Goal: Transaction & Acquisition: Purchase product/service

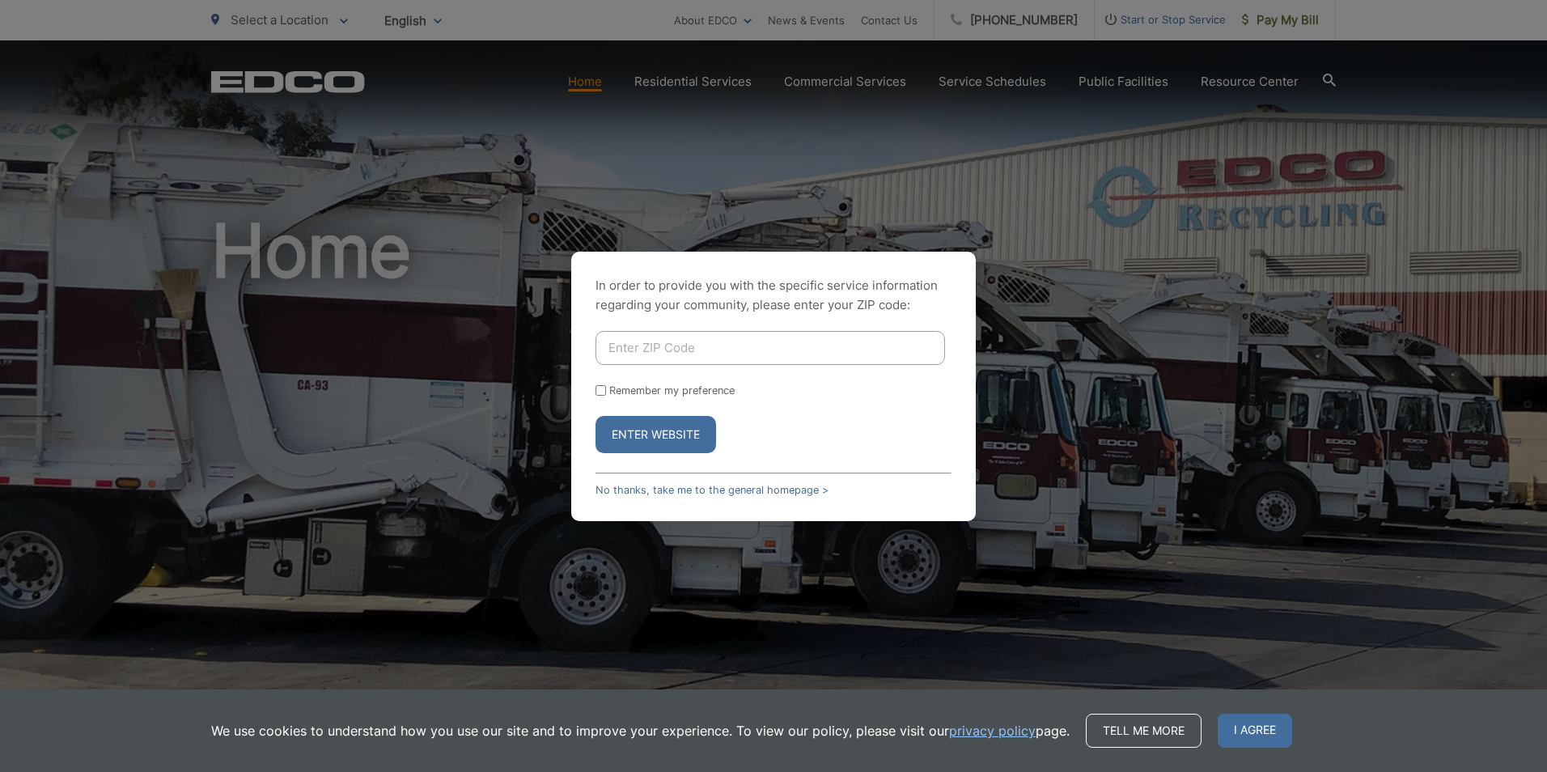
click at [664, 354] on input "Enter ZIP Code" at bounding box center [771, 348] width 350 height 34
drag, startPoint x: 1396, startPoint y: 117, endPoint x: 1404, endPoint y: 106, distance: 13.3
click at [1396, 117] on div "In order to provide you with the specific service information regarding your co…" at bounding box center [773, 386] width 1547 height 772
click at [639, 353] on input "Enter ZIP Code" at bounding box center [771, 348] width 350 height 34
type input "92123"
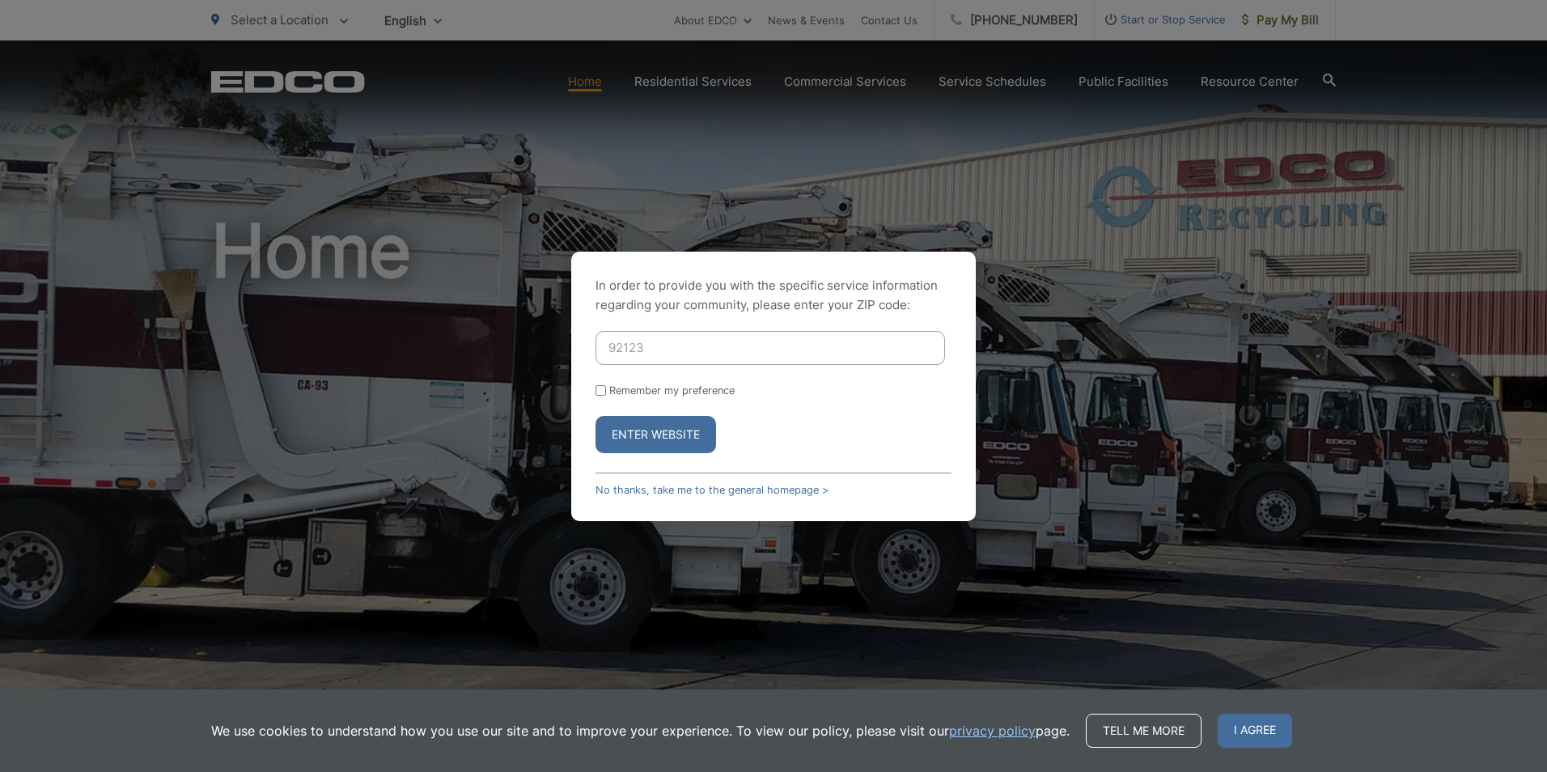
click at [673, 439] on button "Enter Website" at bounding box center [656, 434] width 121 height 37
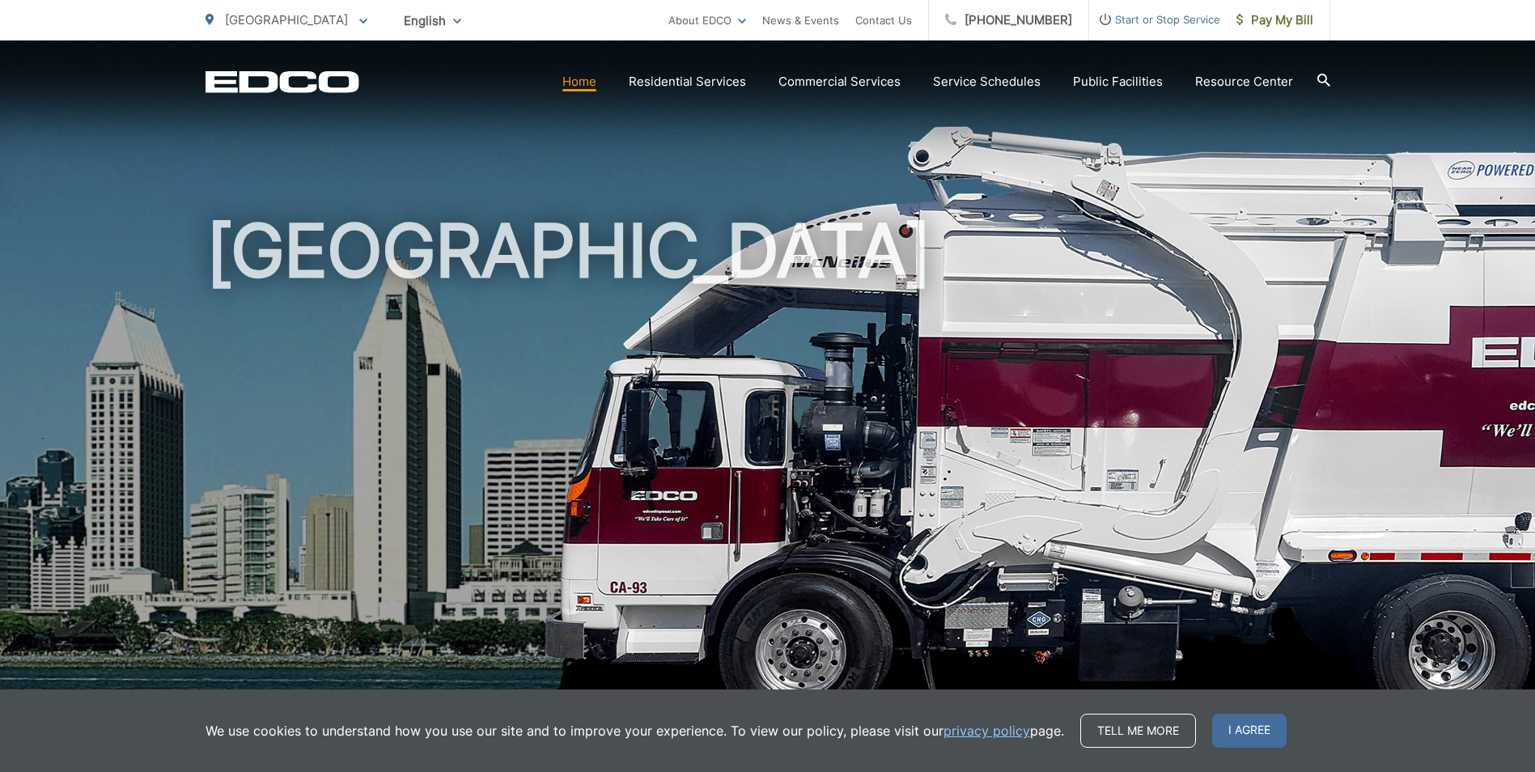
click at [871, 552] on h1 "[GEOGRAPHIC_DATA]" at bounding box center [768, 466] width 1125 height 512
click at [1231, 729] on span "I agree" at bounding box center [1249, 731] width 74 height 34
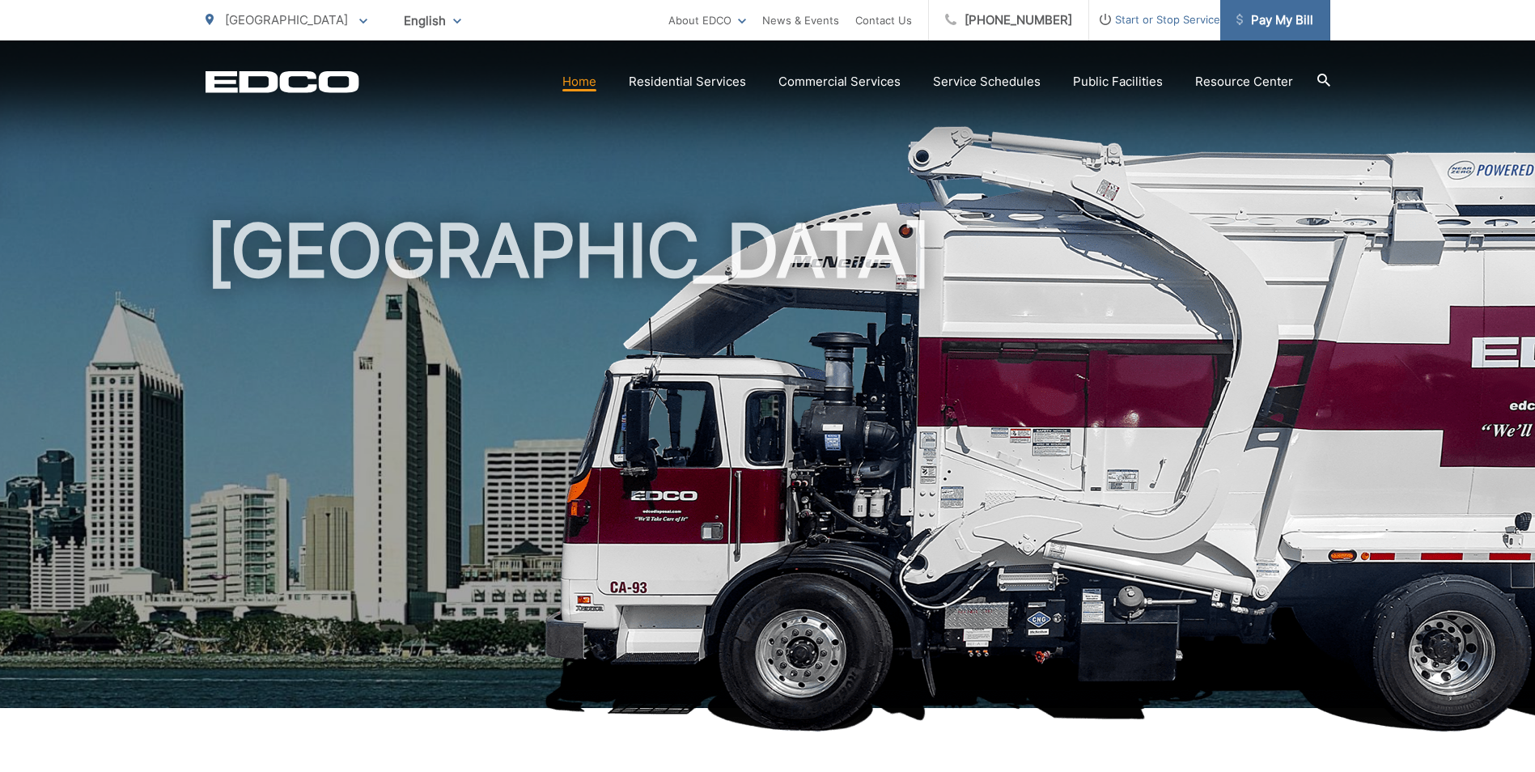
click at [1275, 15] on span "Pay My Bill" at bounding box center [1275, 20] width 77 height 19
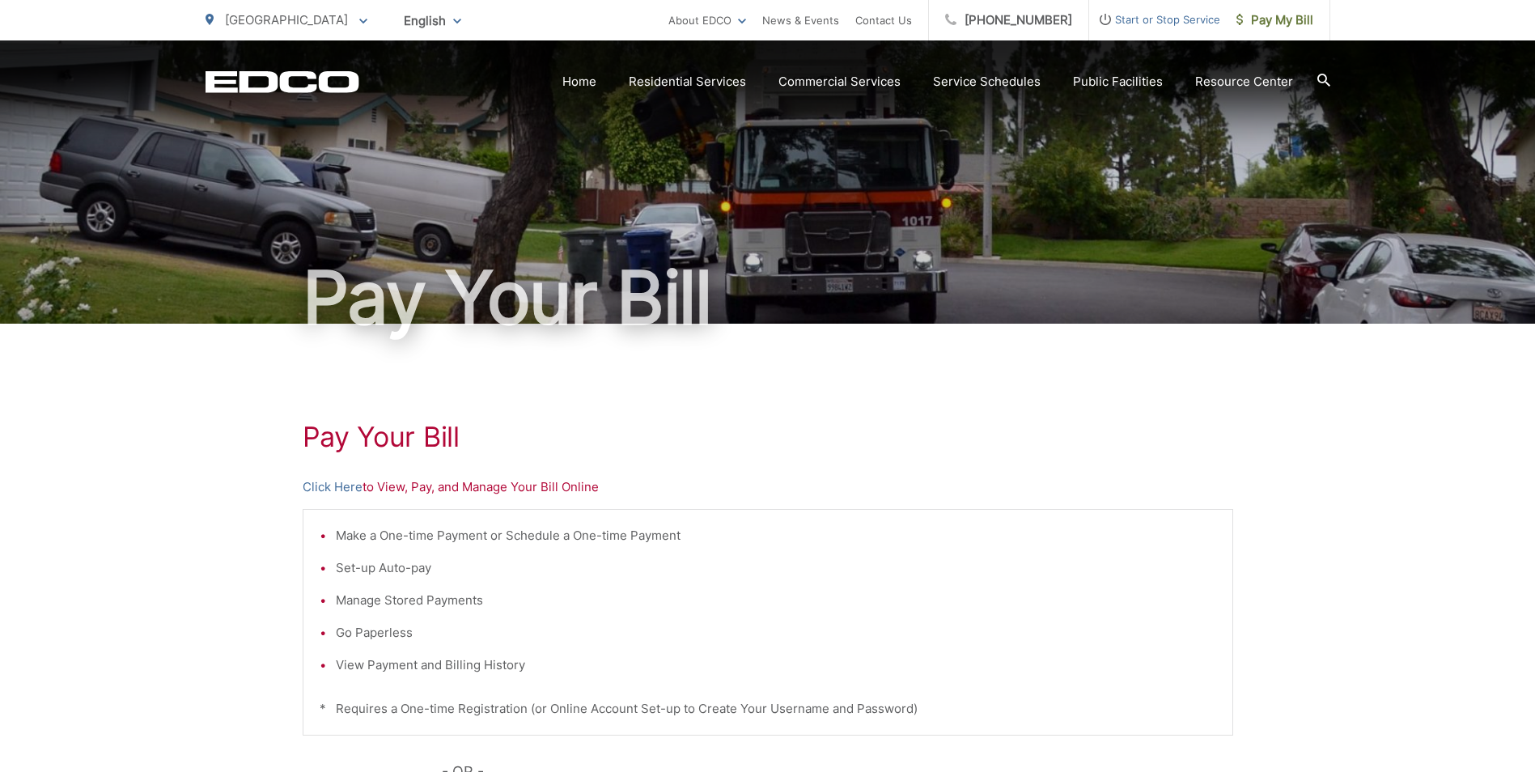
click at [412, 490] on p "Click Here to View, Pay, and Manage Your Bill Online" at bounding box center [768, 486] width 931 height 19
click at [337, 490] on link "Click Here" at bounding box center [333, 486] width 60 height 19
